Goal: Transaction & Acquisition: Purchase product/service

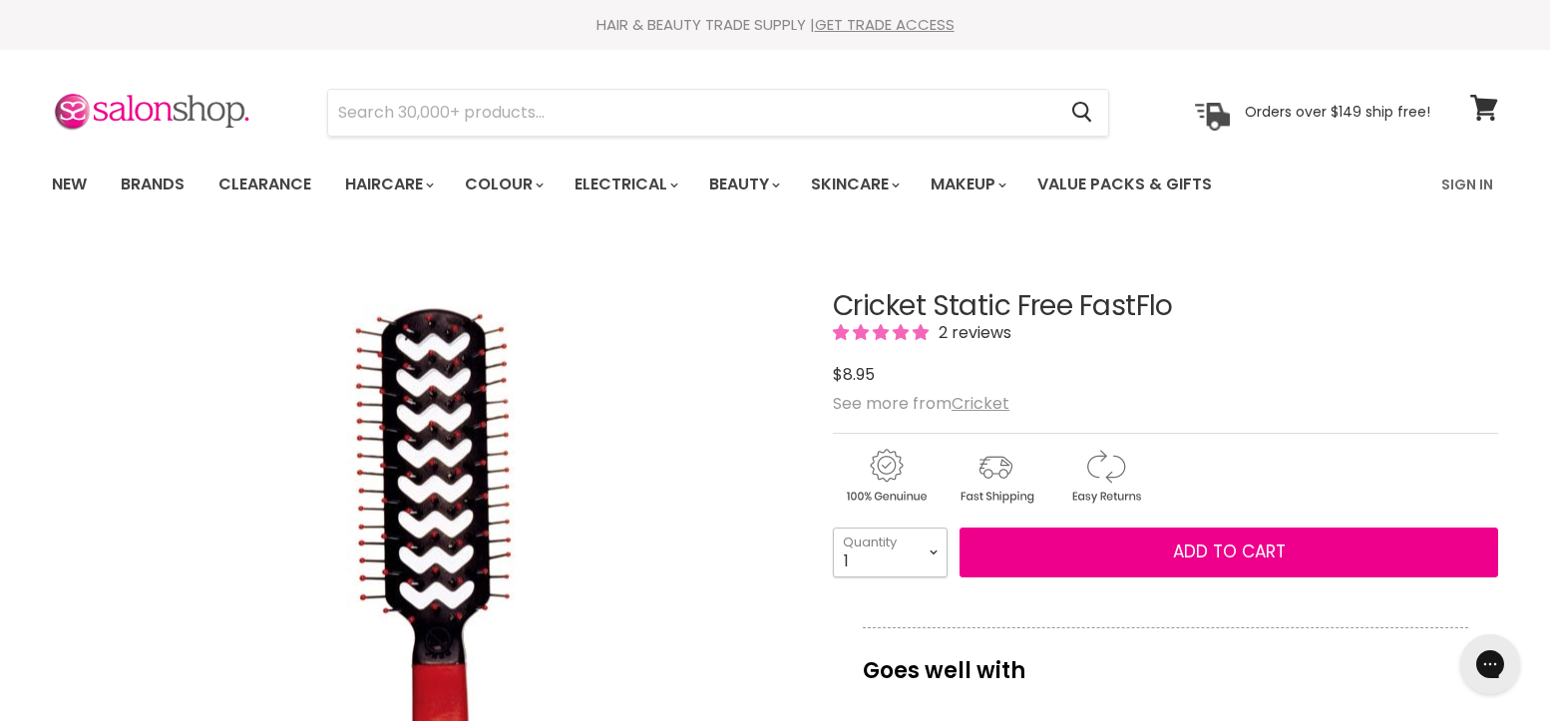
click at [936, 552] on select "1 2 3 4 5 6 7 8 9 10+" at bounding box center [890, 553] width 115 height 50
select select "10+"
click at [833, 528] on select "1 2 3 4 5 6 7 8 9 10+" at bounding box center [890, 553] width 115 height 50
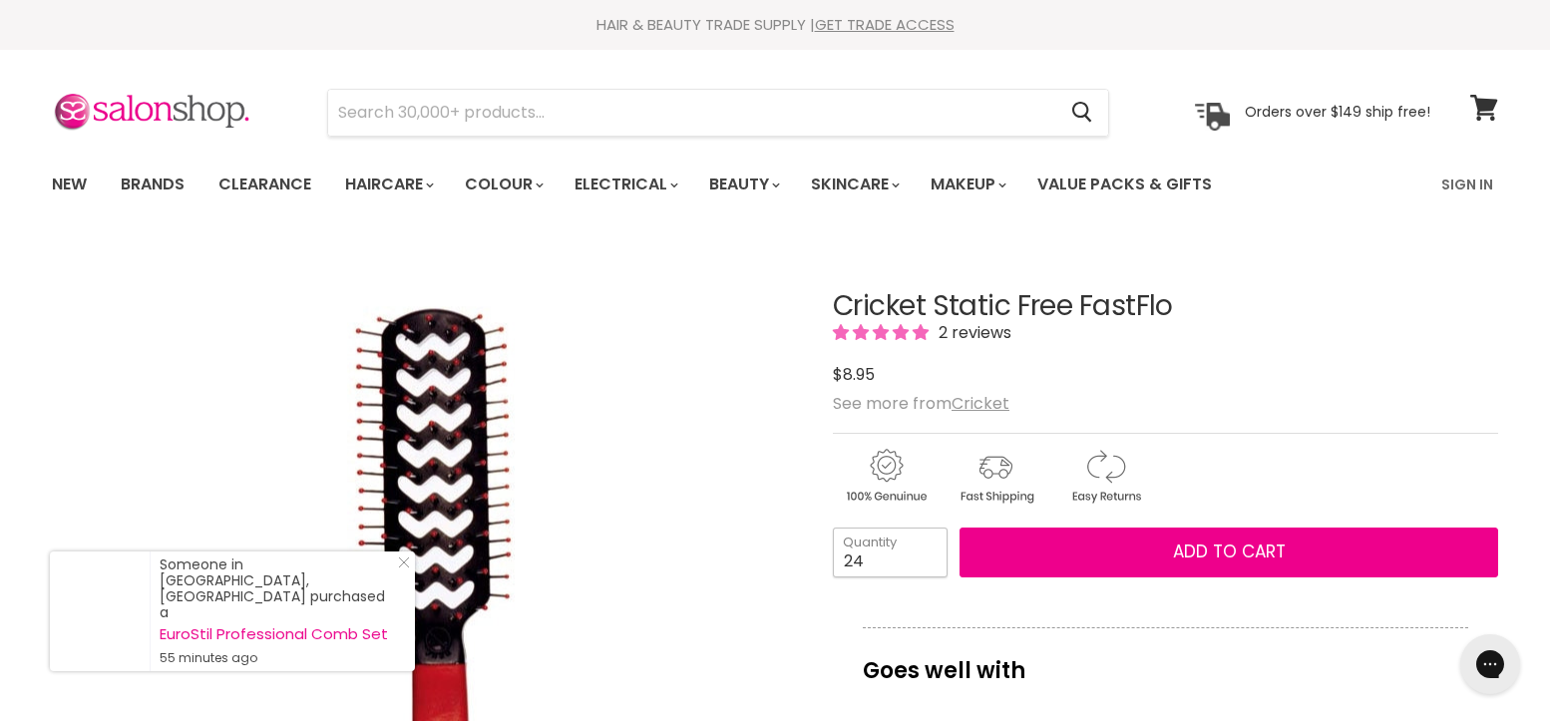
type input "24"
click at [960, 528] on button "Add to cart" at bounding box center [1229, 553] width 539 height 50
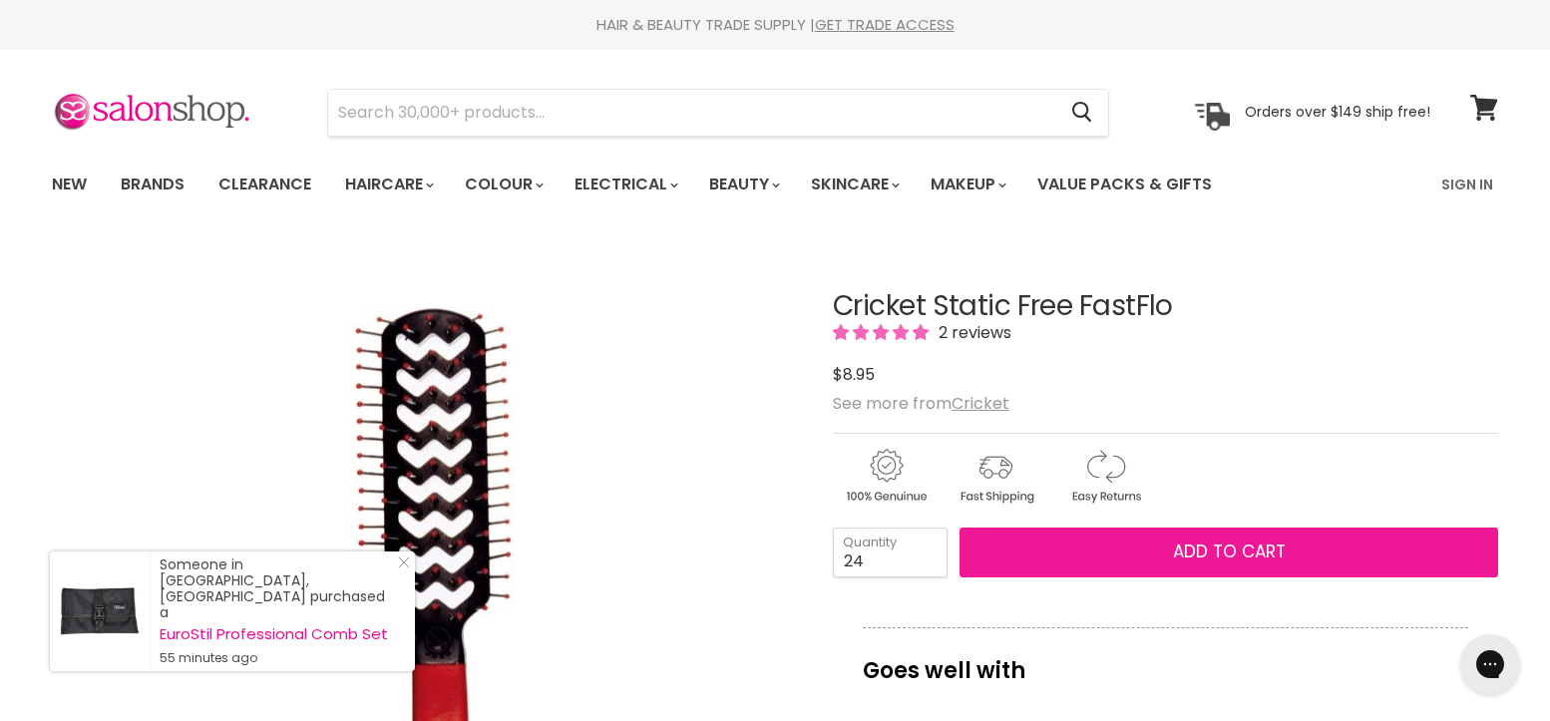
click at [1245, 545] on span "Add to cart" at bounding box center [1229, 552] width 113 height 24
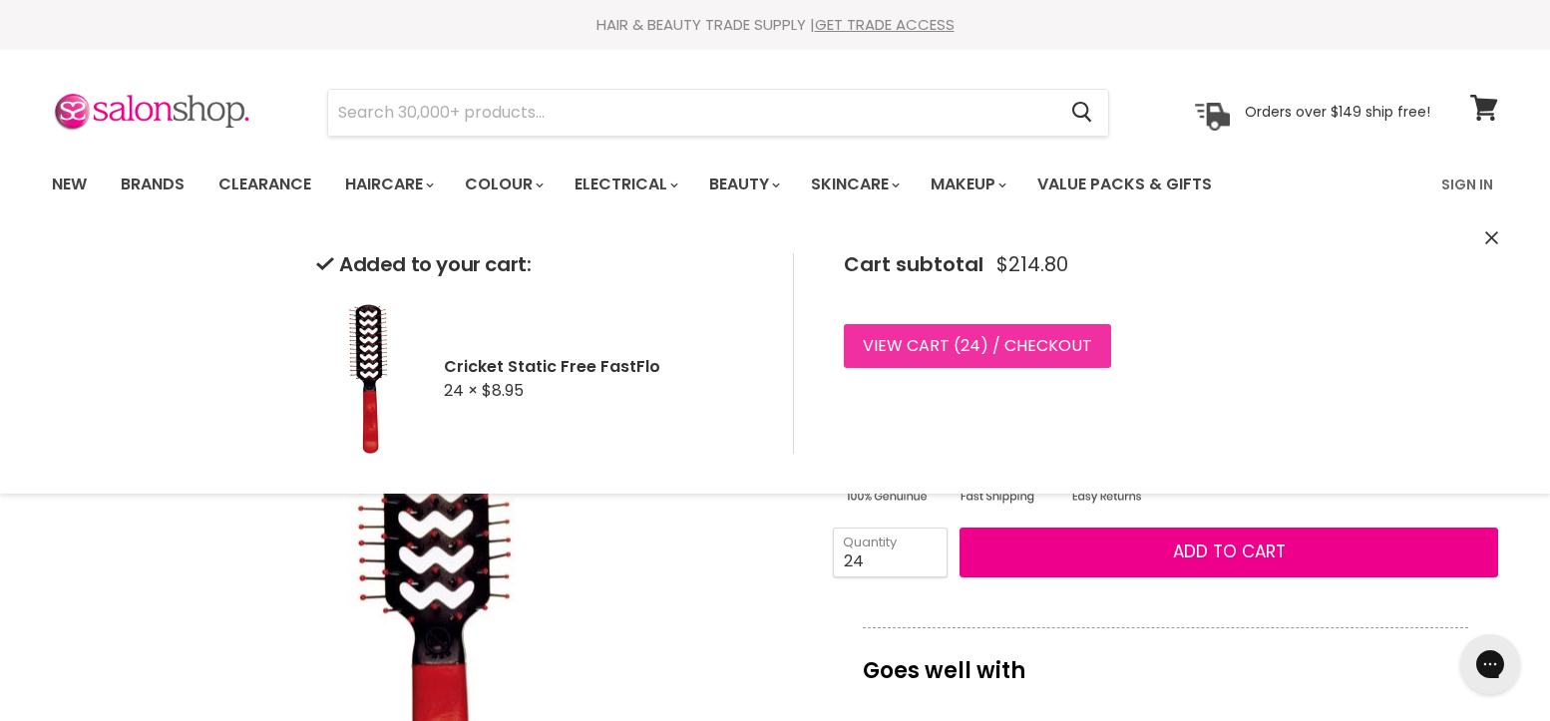
click at [1047, 347] on link "View cart ( 24 ) / Checkout" at bounding box center [977, 346] width 267 height 44
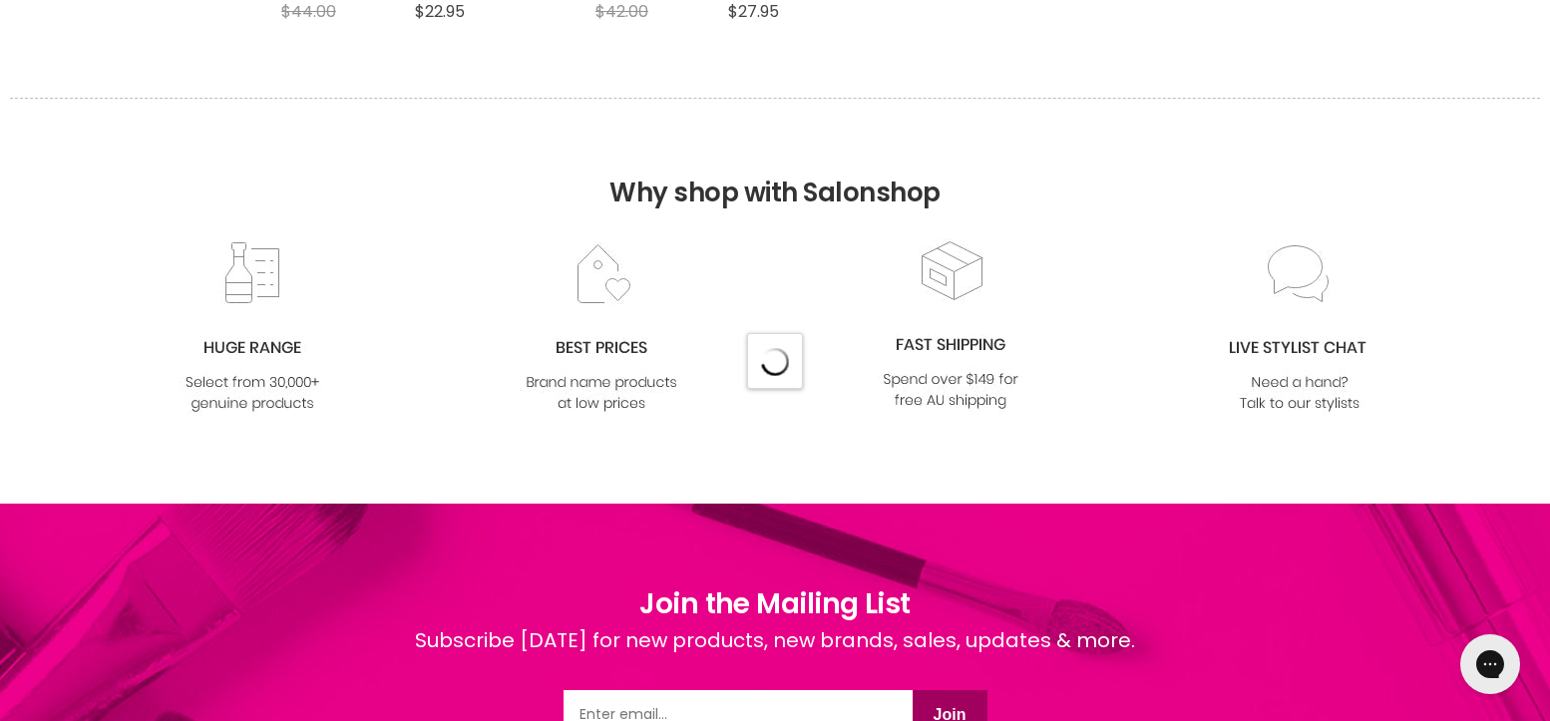
select select "created-descending"
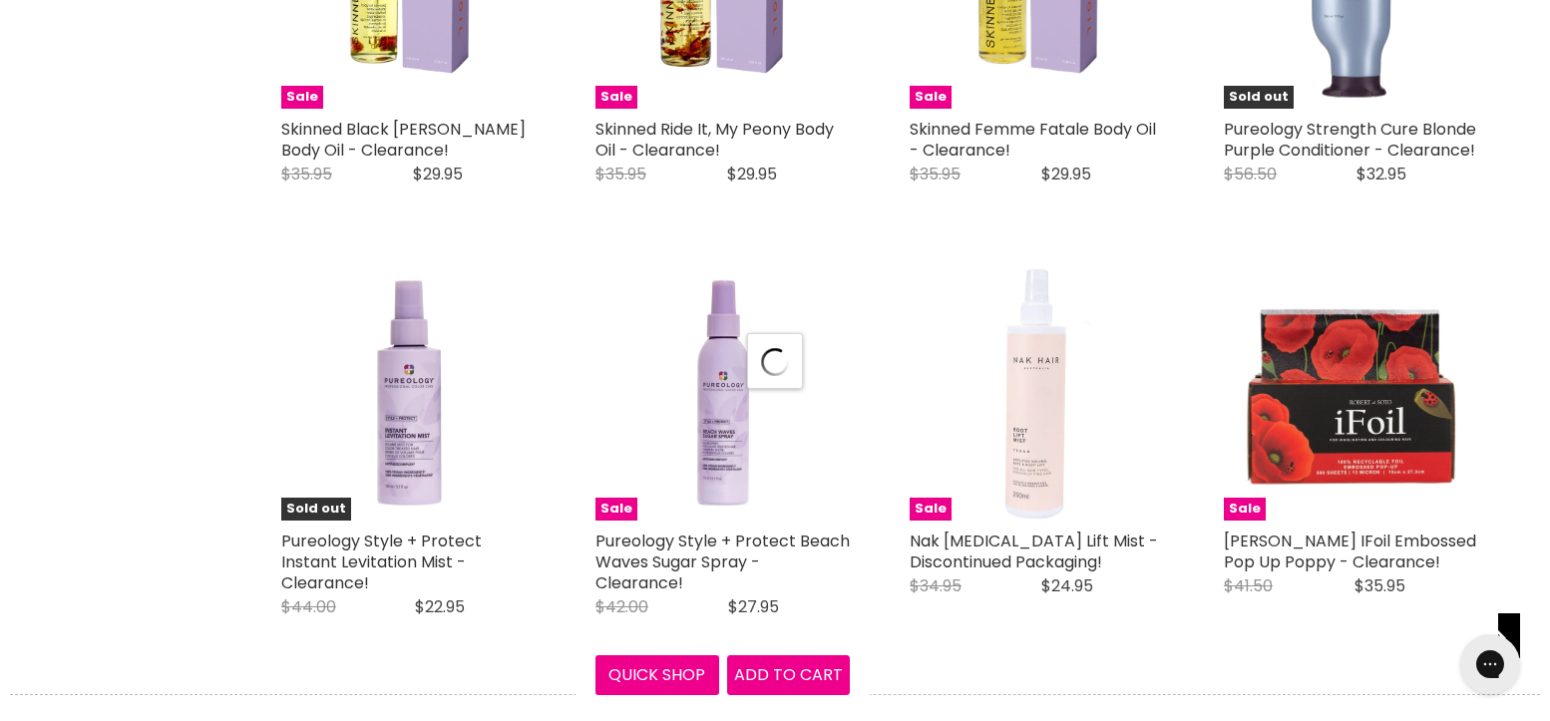
select select "created-descending"
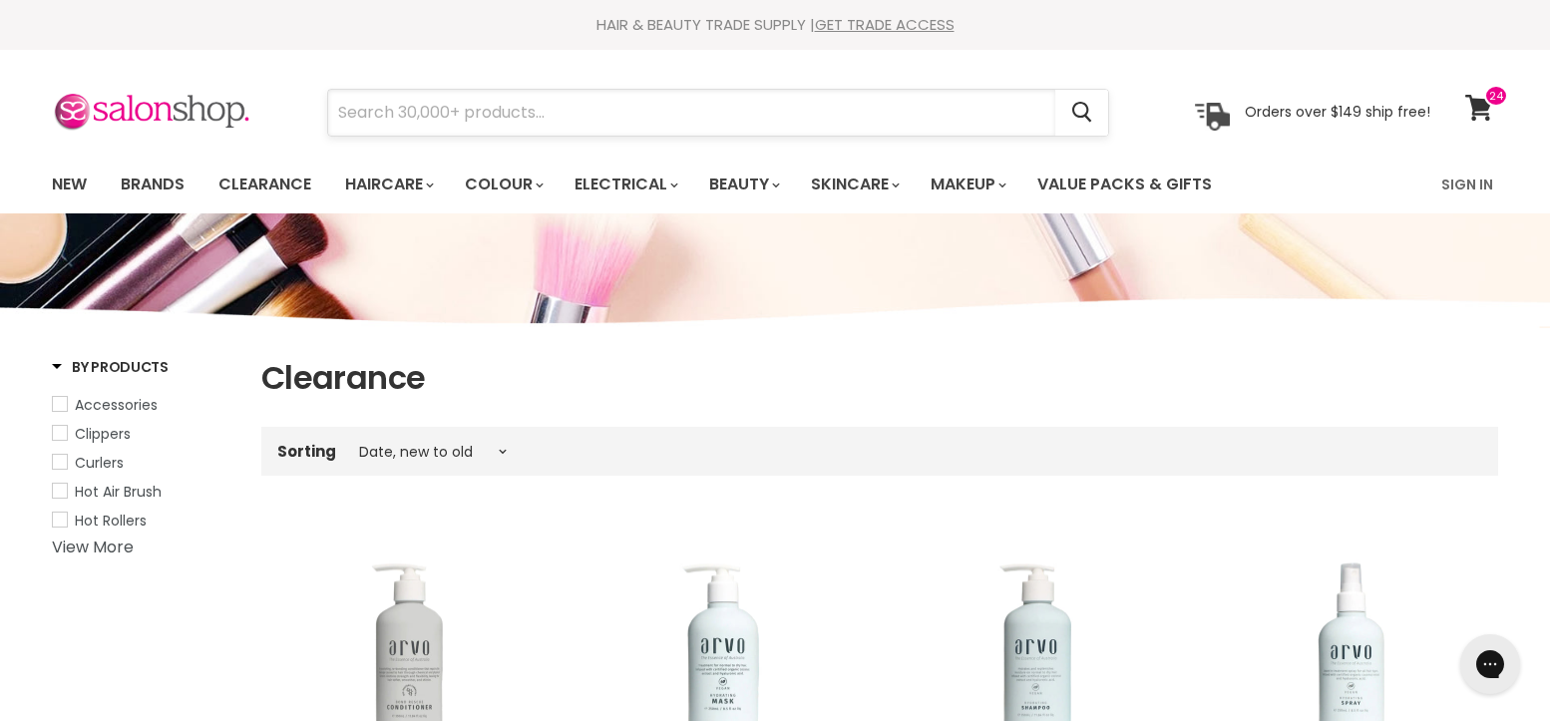
click at [584, 119] on input "Search" at bounding box center [691, 113] width 727 height 46
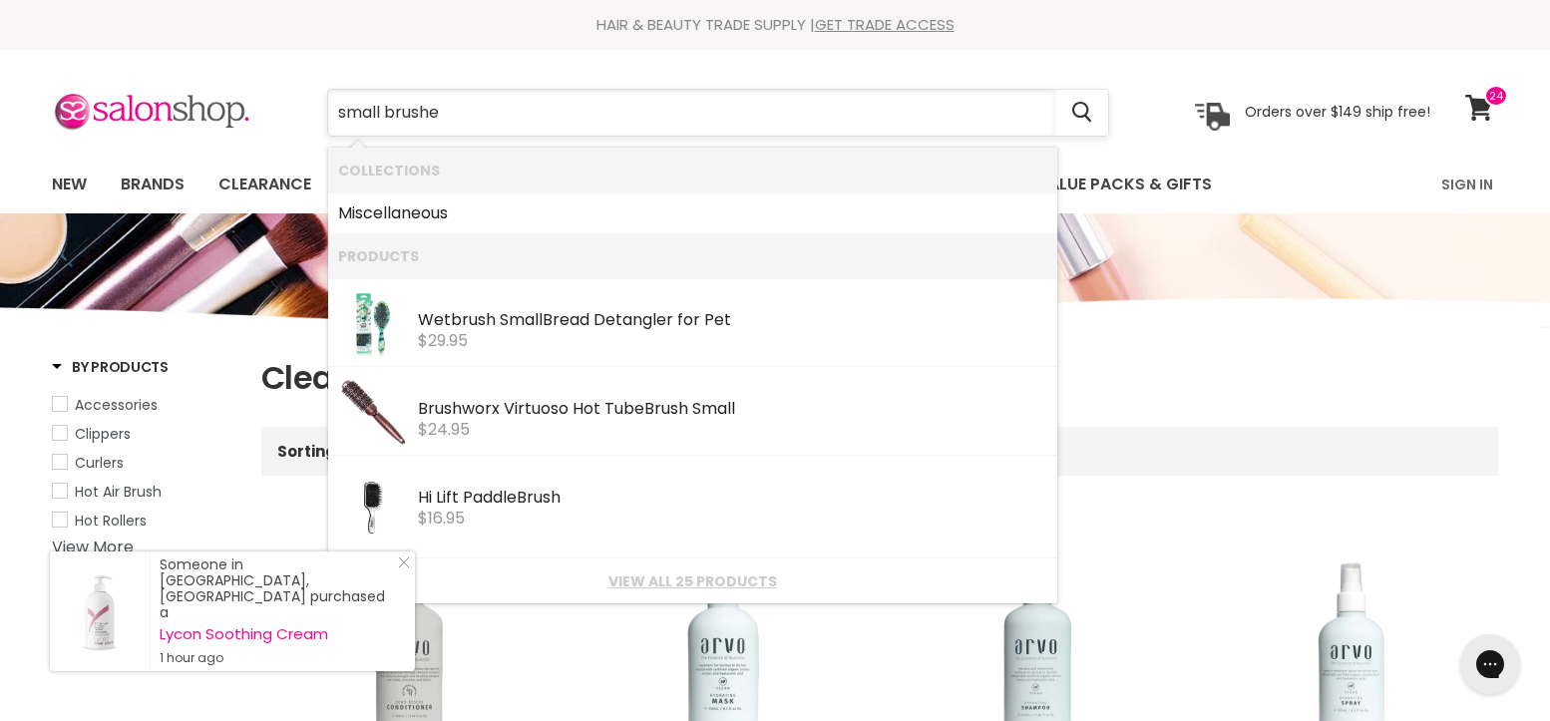
type input "small brushes"
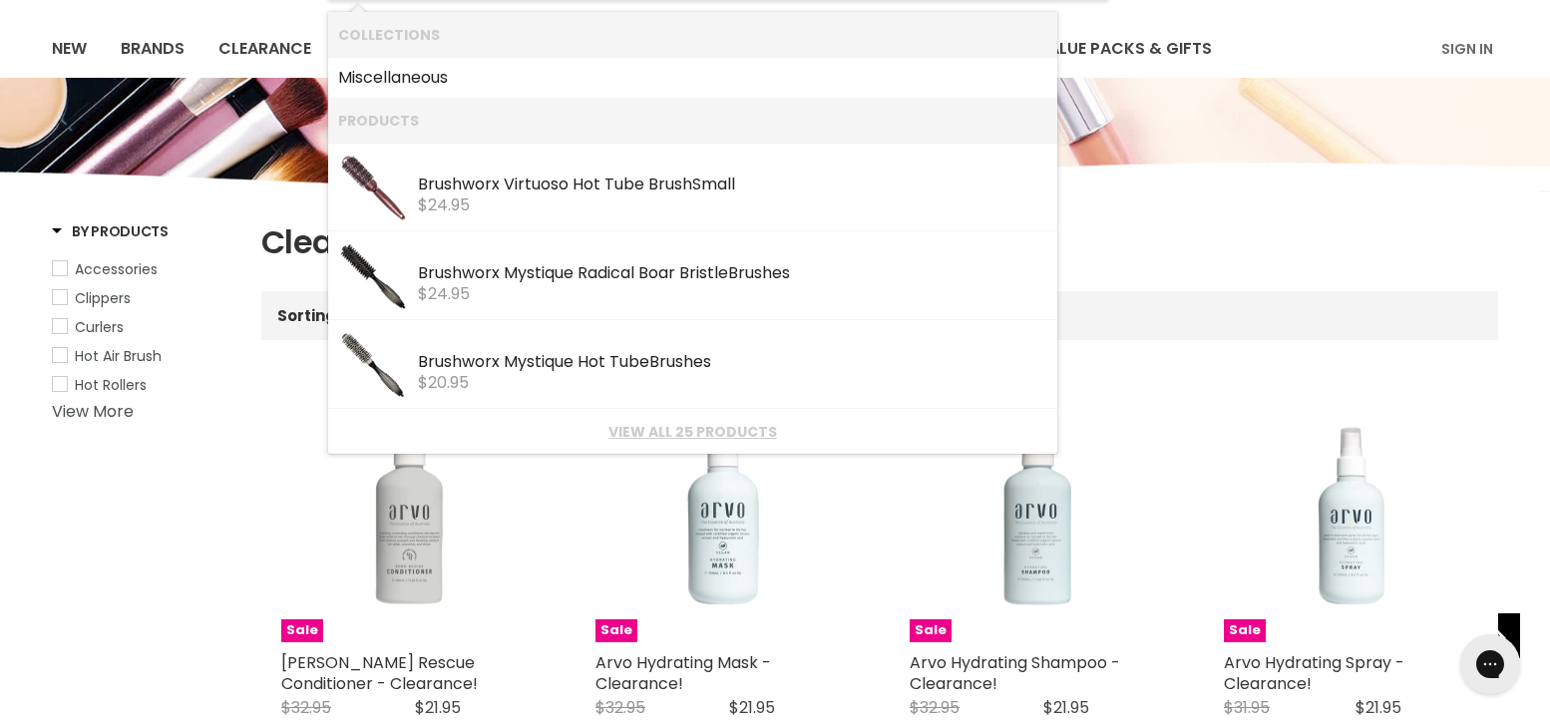
scroll to position [100, 0]
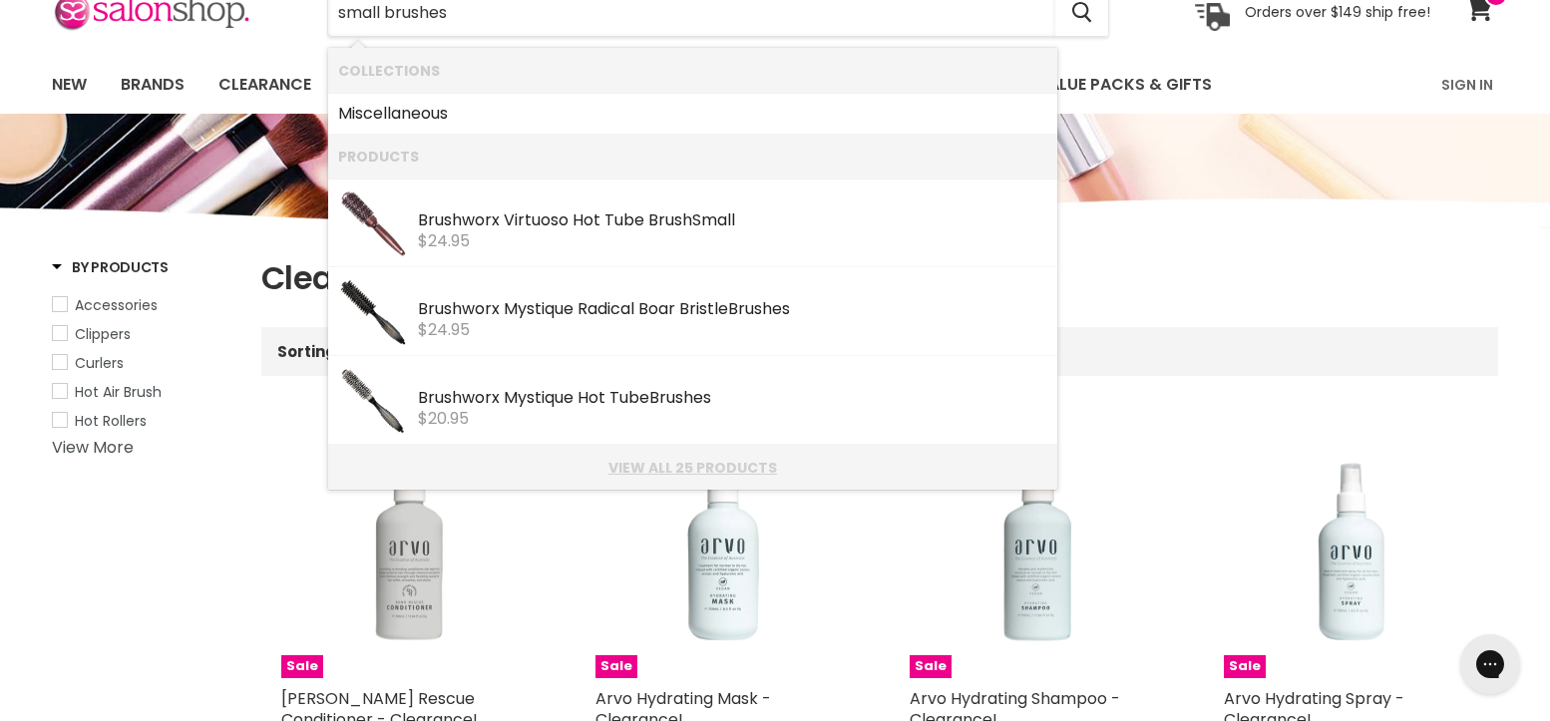
click at [682, 470] on link "View all 25 products" at bounding box center [692, 468] width 709 height 16
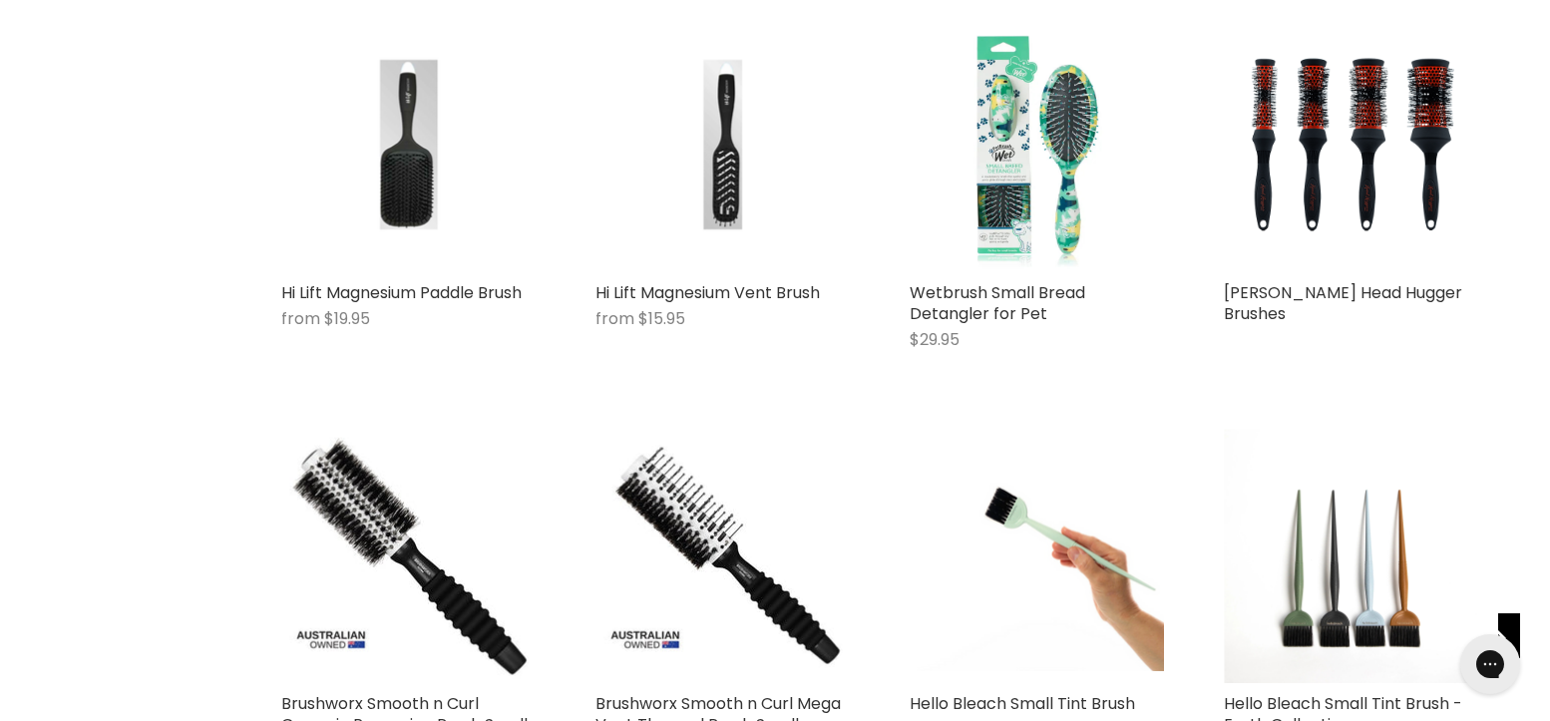
scroll to position [1756, 0]
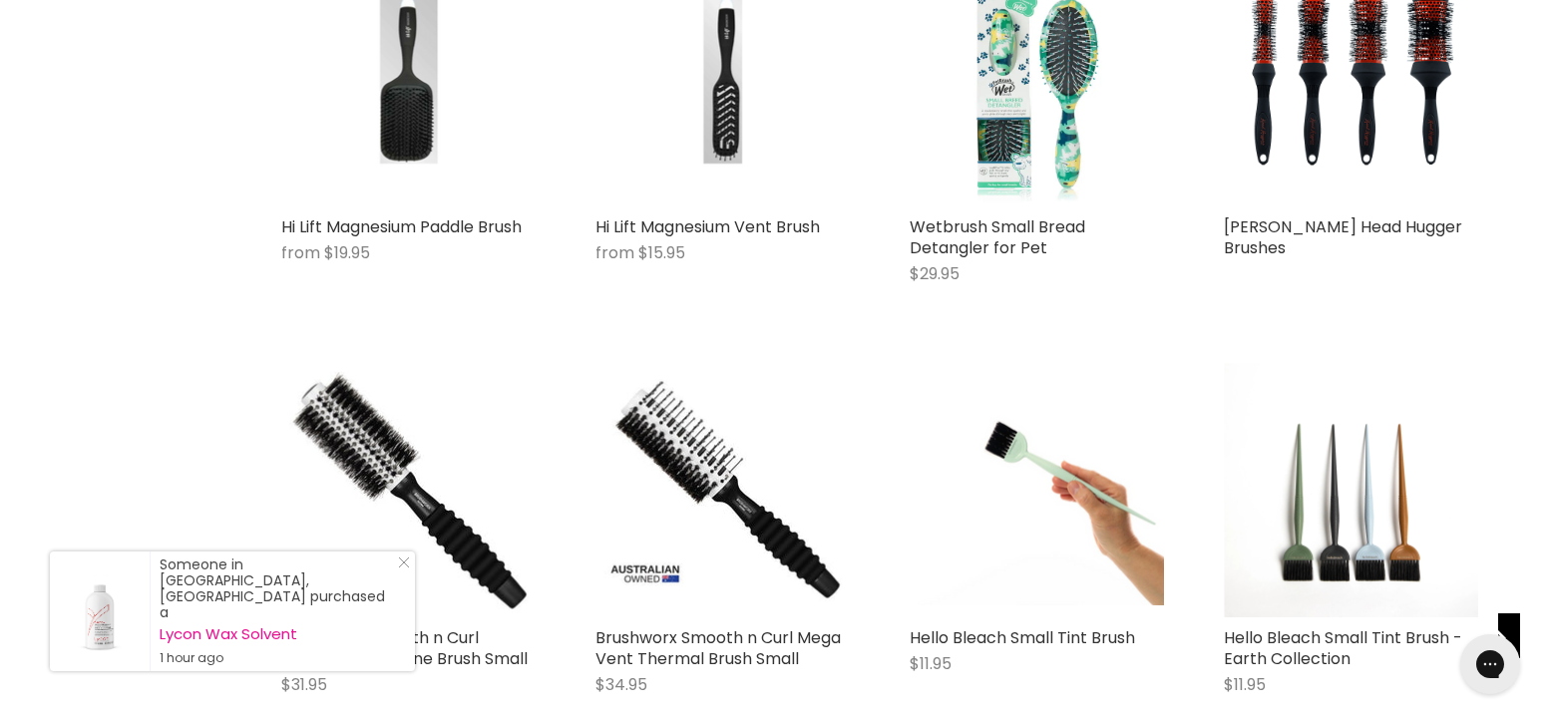
click at [1456, 293] on div "Denman Head Hugger Brushes Denman" at bounding box center [1351, 127] width 294 height 391
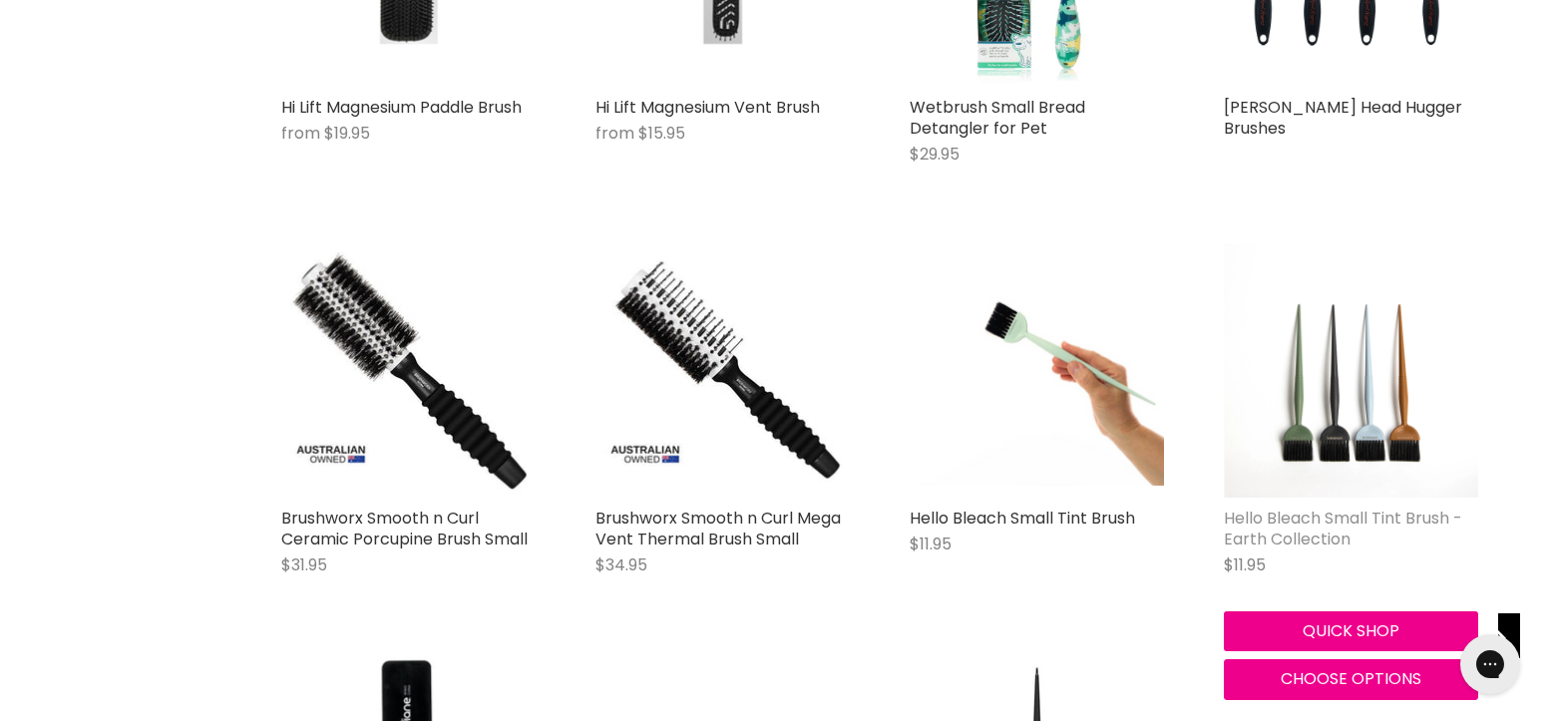
scroll to position [1477, 0]
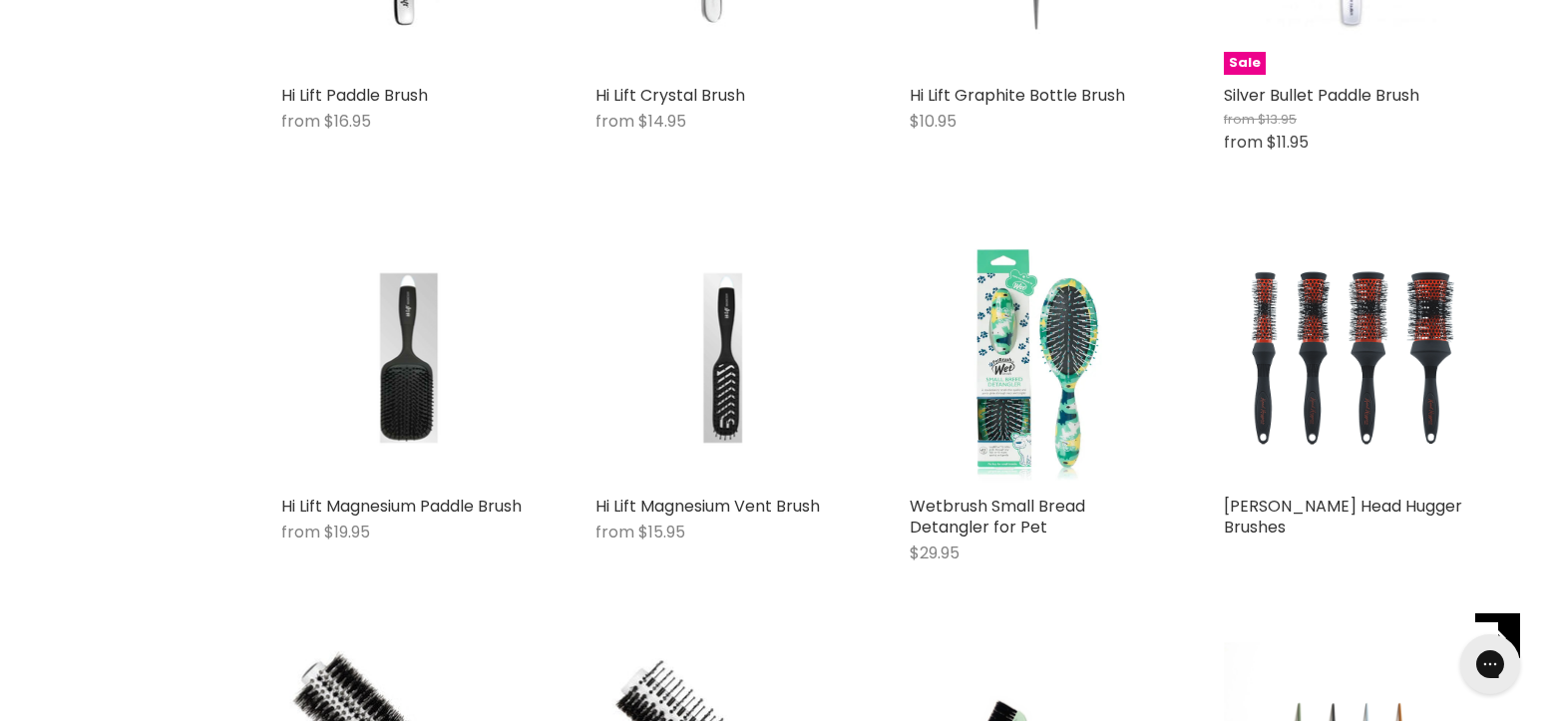
click at [1278, 365] on img "Main content" at bounding box center [1351, 358] width 254 height 254
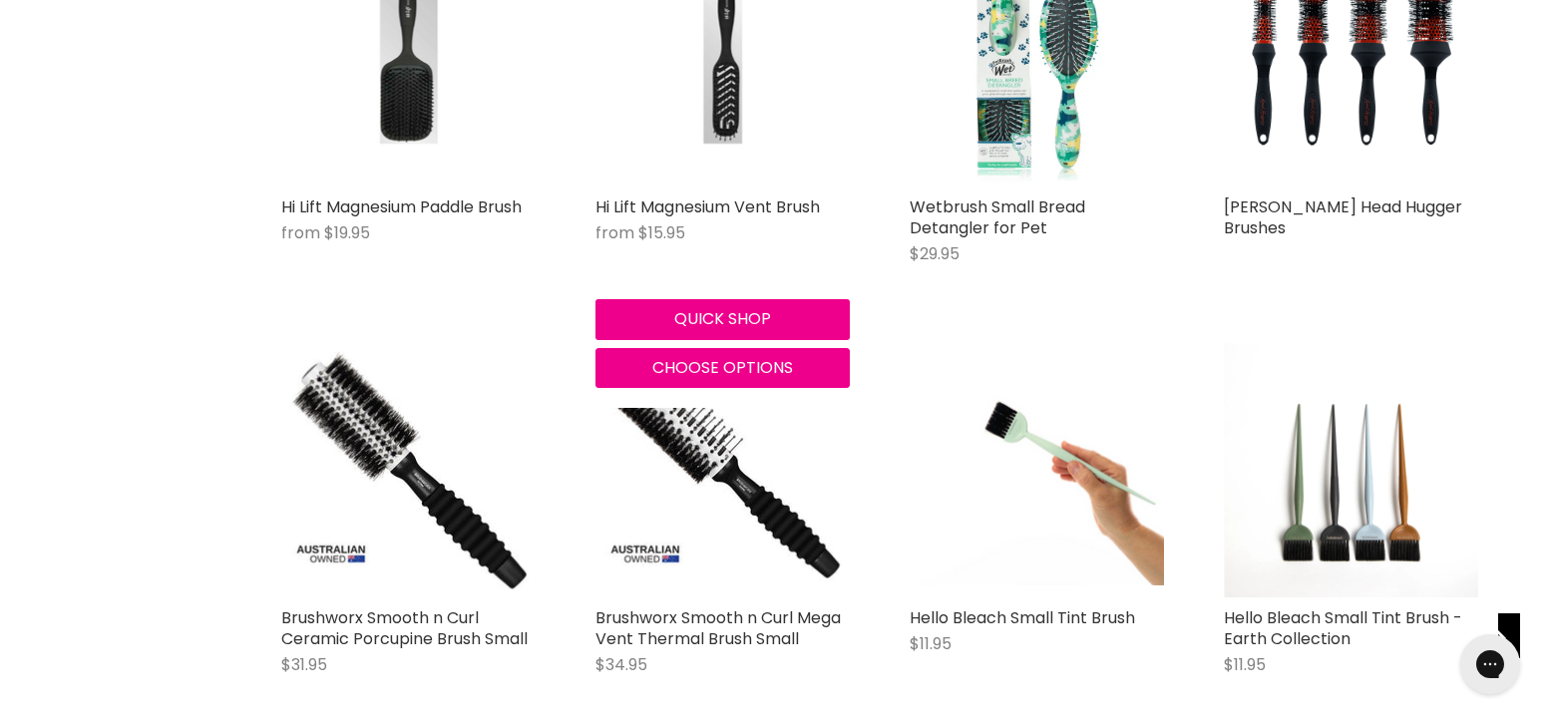
scroll to position [1670, 0]
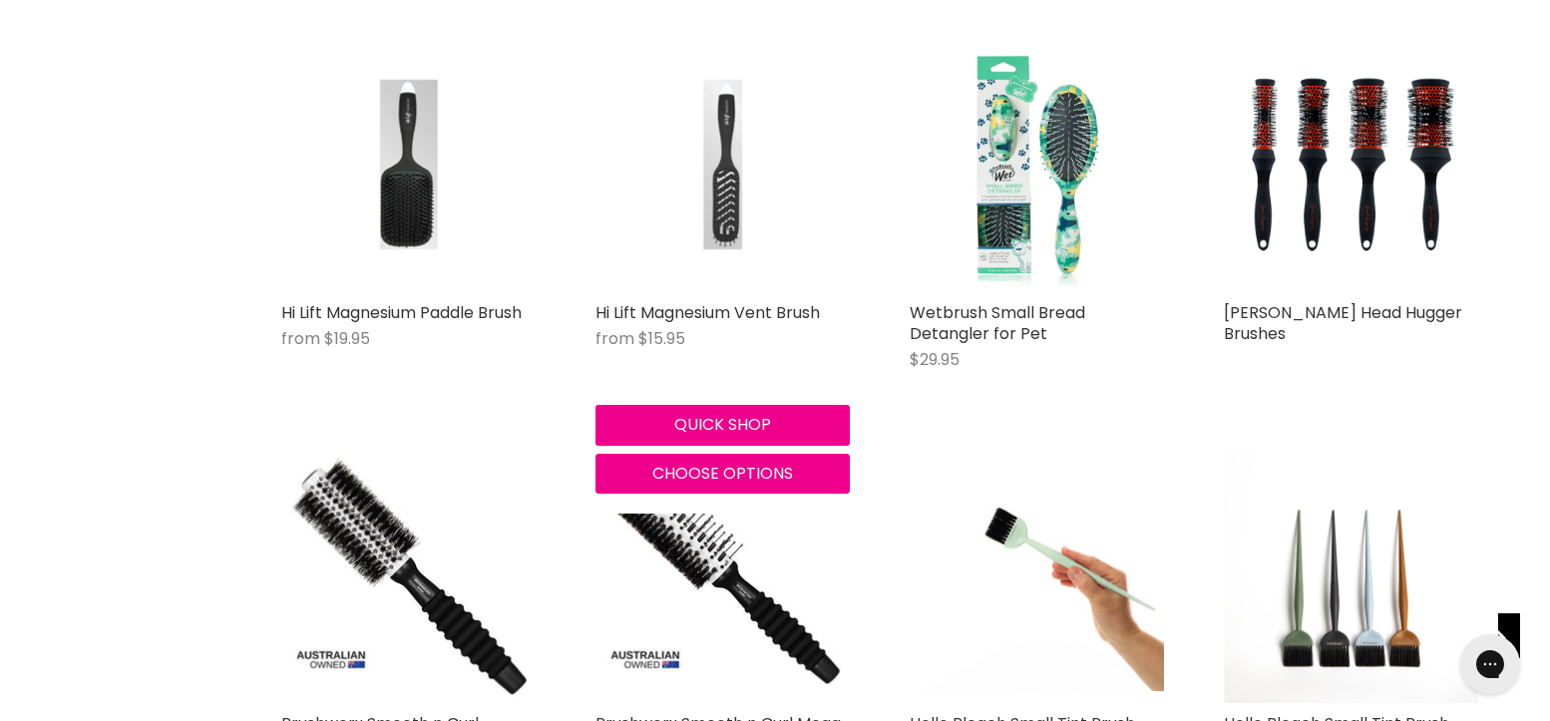
click at [728, 216] on img "Main content" at bounding box center [722, 165] width 170 height 254
